Goal: Information Seeking & Learning: Learn about a topic

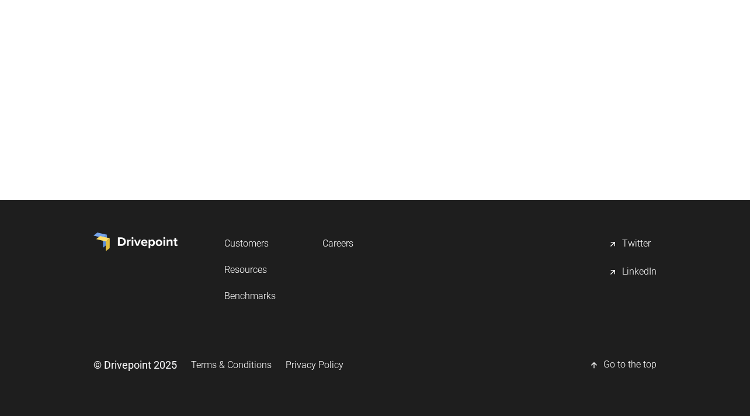
click at [338, 242] on link "Careers" at bounding box center [338, 244] width 31 height 22
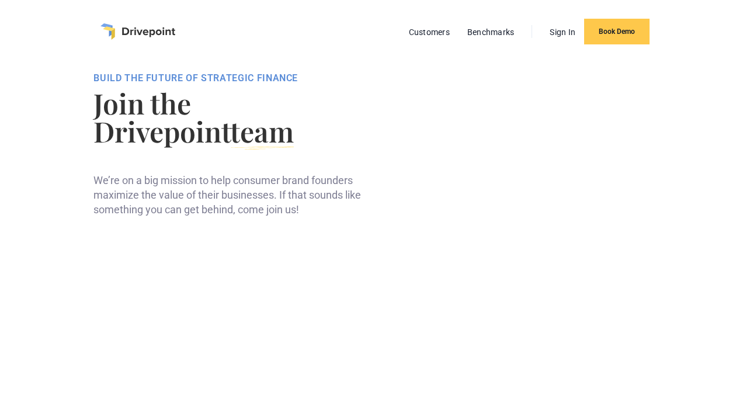
click at [113, 33] on img "home" at bounding box center [138, 31] width 75 height 16
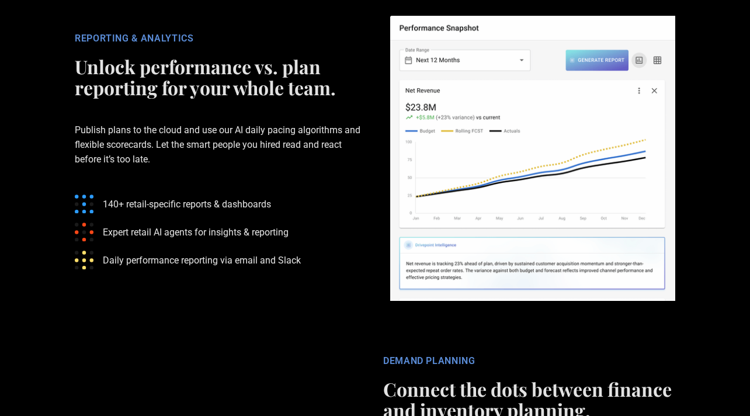
scroll to position [2573, 0]
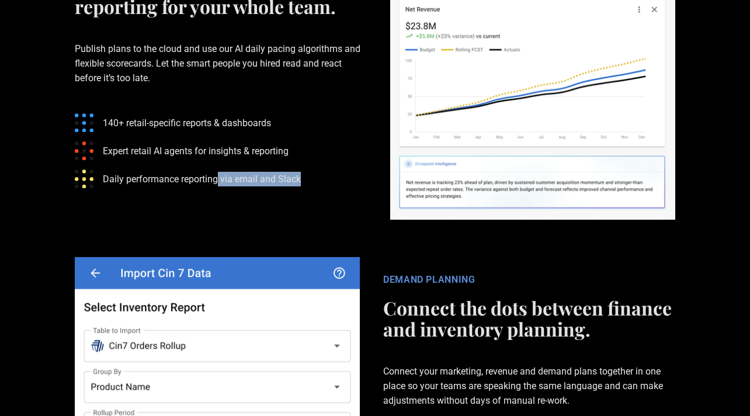
drag, startPoint x: 218, startPoint y: 179, endPoint x: 251, endPoint y: 196, distance: 37.1
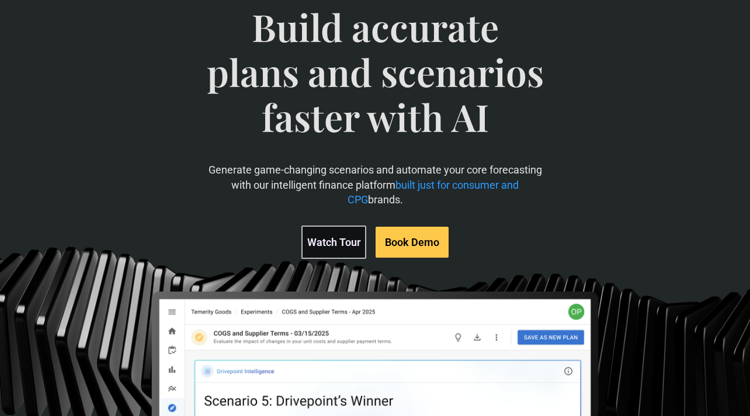
scroll to position [0, 0]
